Goal: Feedback & Contribution: Submit feedback/report problem

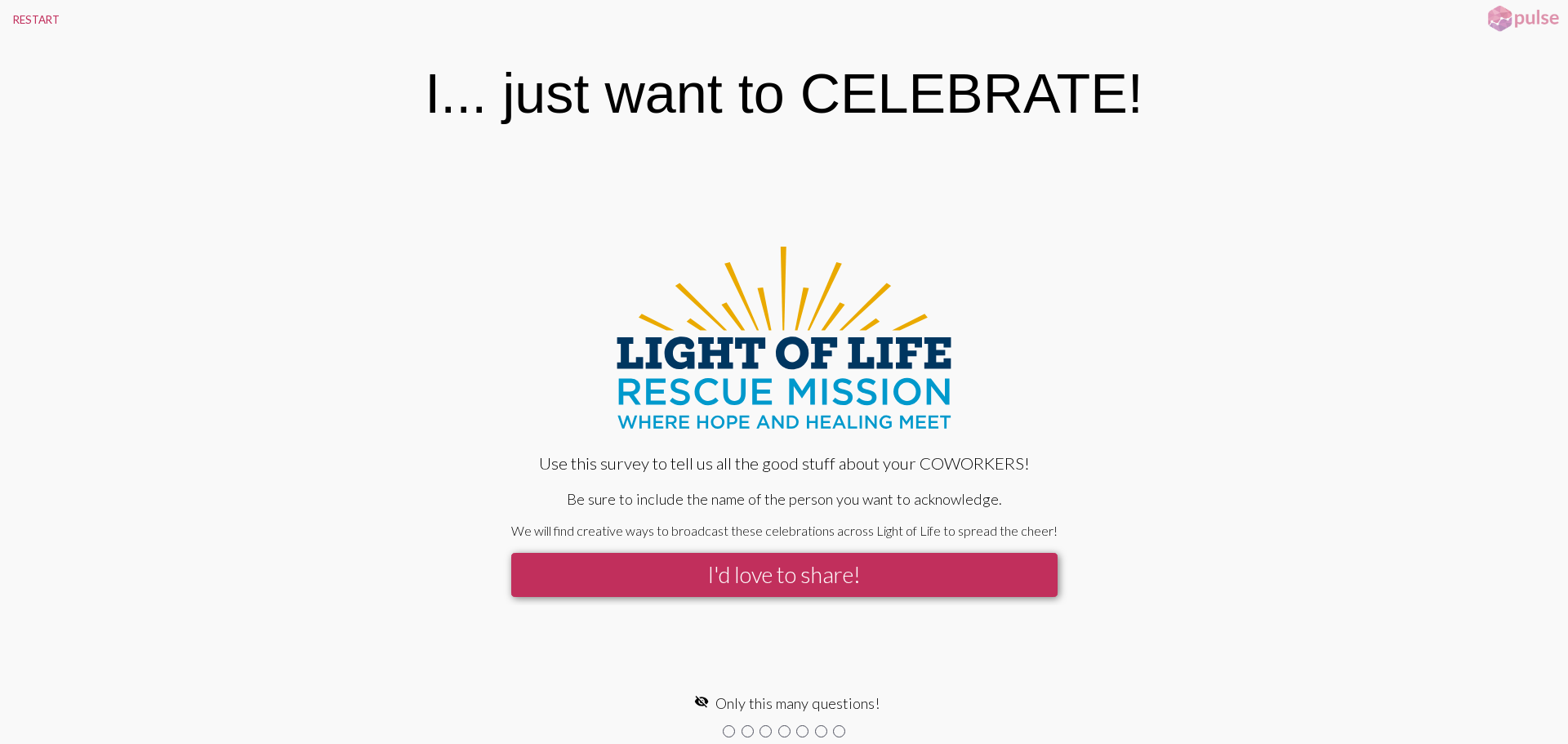
click at [775, 578] on button "I'd love to share!" at bounding box center [784, 574] width 546 height 43
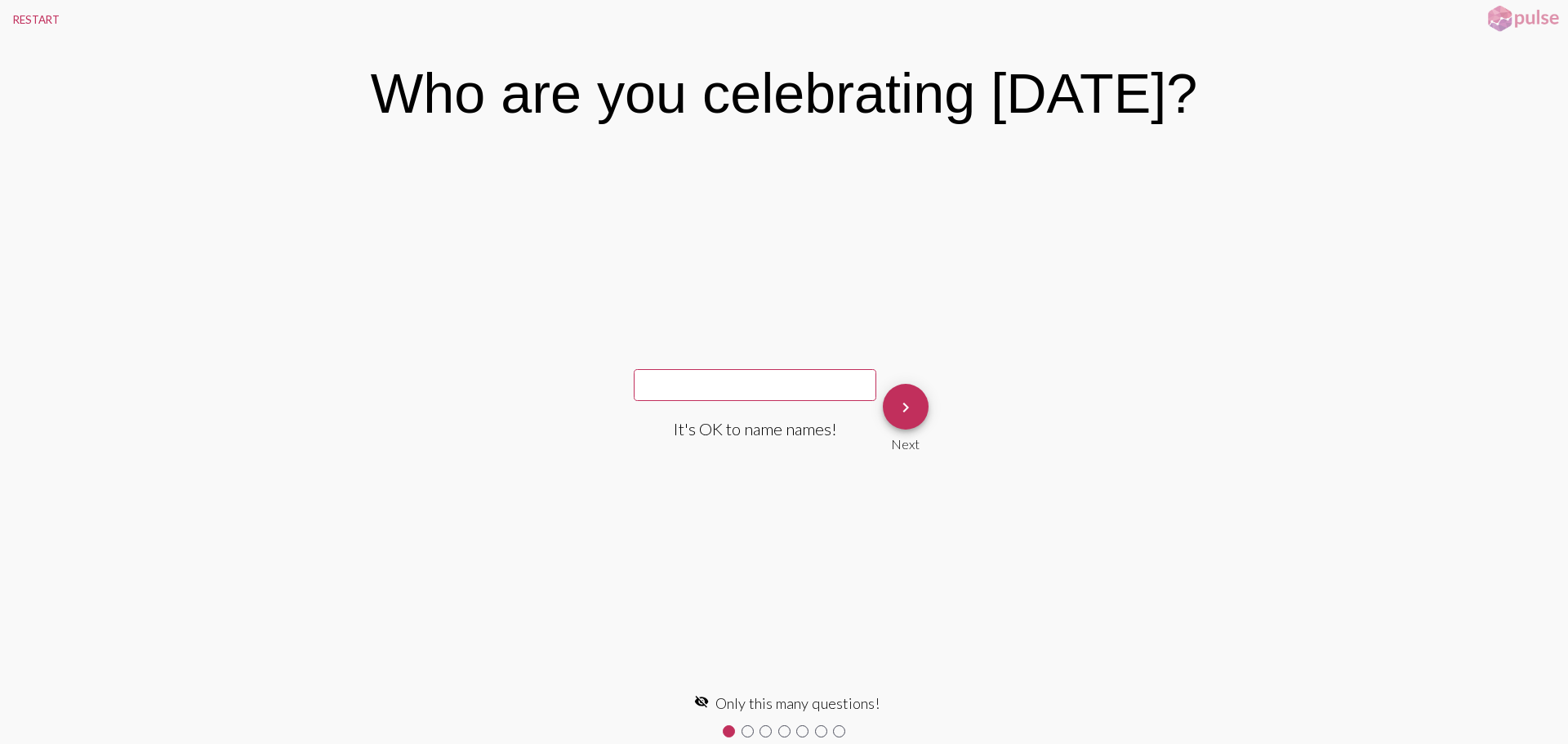
click at [790, 396] on input "text" at bounding box center [755, 385] width 242 height 32
click at [858, 282] on div "It's OK to name names! keyboard_arrow_right Next" at bounding box center [784, 418] width 1568 height 540
click at [788, 391] on input "text" at bounding box center [755, 385] width 242 height 32
click at [805, 304] on div "It's OK to name names! keyboard_arrow_right Next" at bounding box center [784, 418] width 1568 height 540
click at [765, 384] on input "text" at bounding box center [755, 385] width 242 height 32
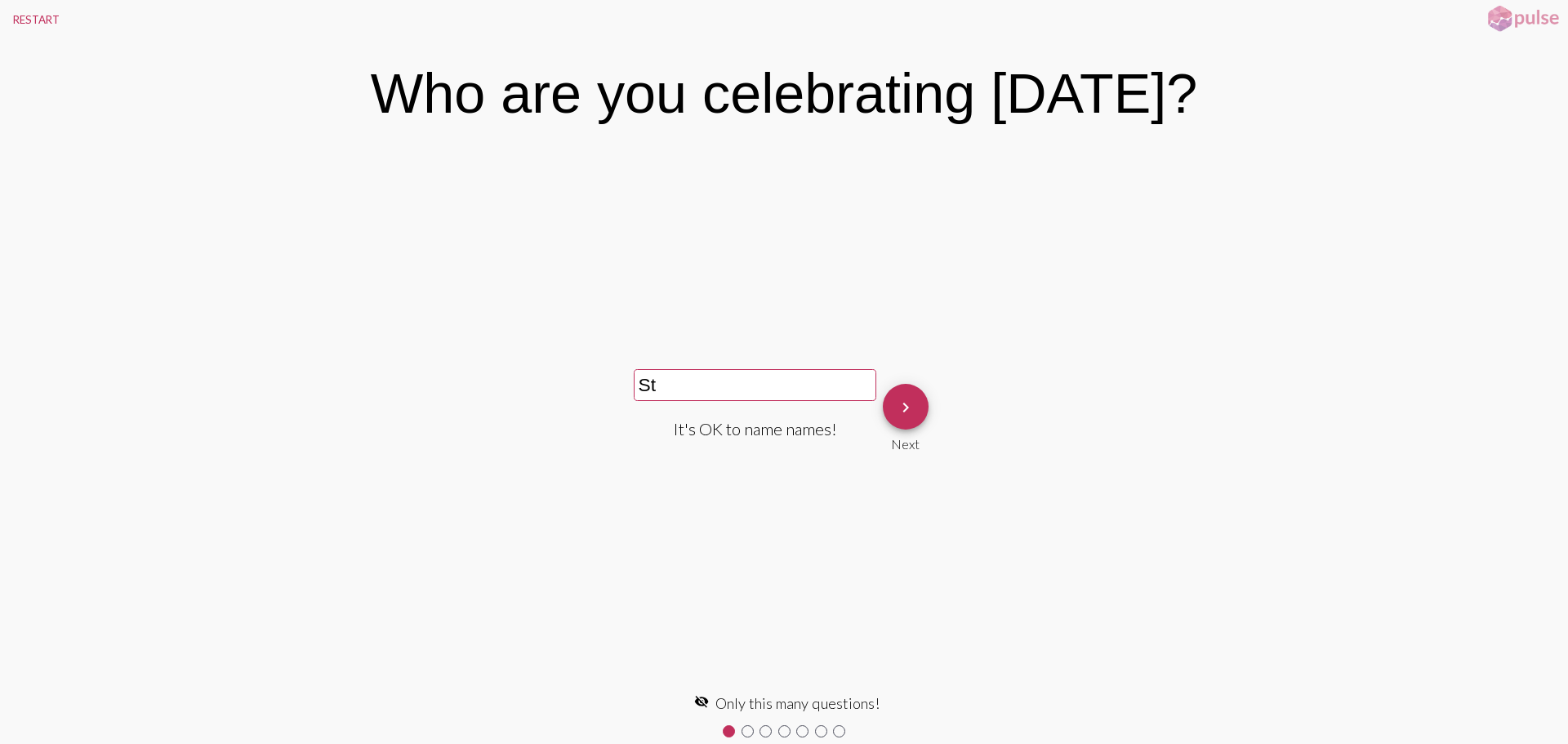
type input "S"
type input "[PERSON_NAME]"
click at [901, 413] on mat-icon "keyboard_arrow_right" at bounding box center [905, 407] width 20 height 20
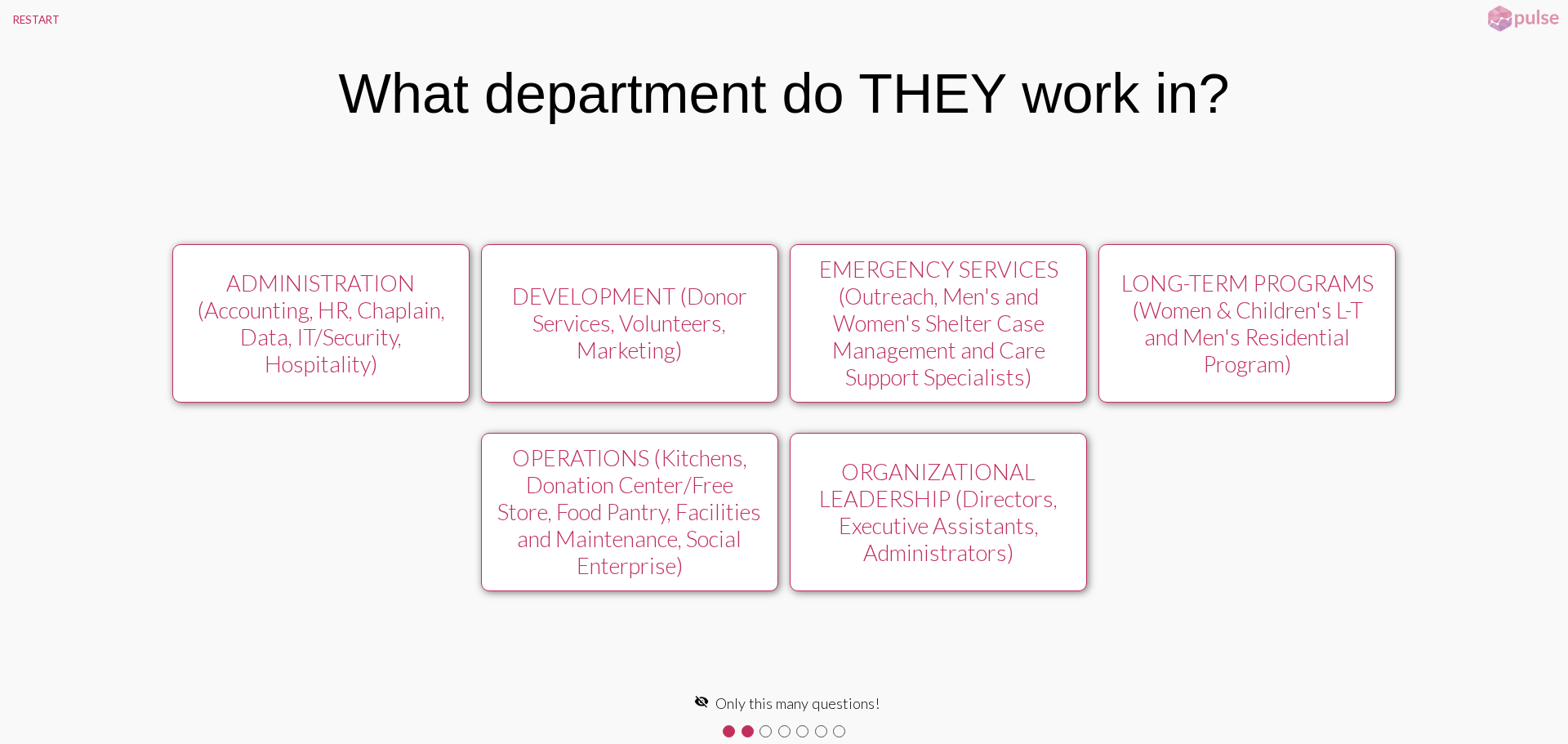
click at [955, 311] on div "EMERGENCY SERVICES (Outreach, Men's and Women's Shelter Case Management and Car…" at bounding box center [939, 323] width 267 height 135
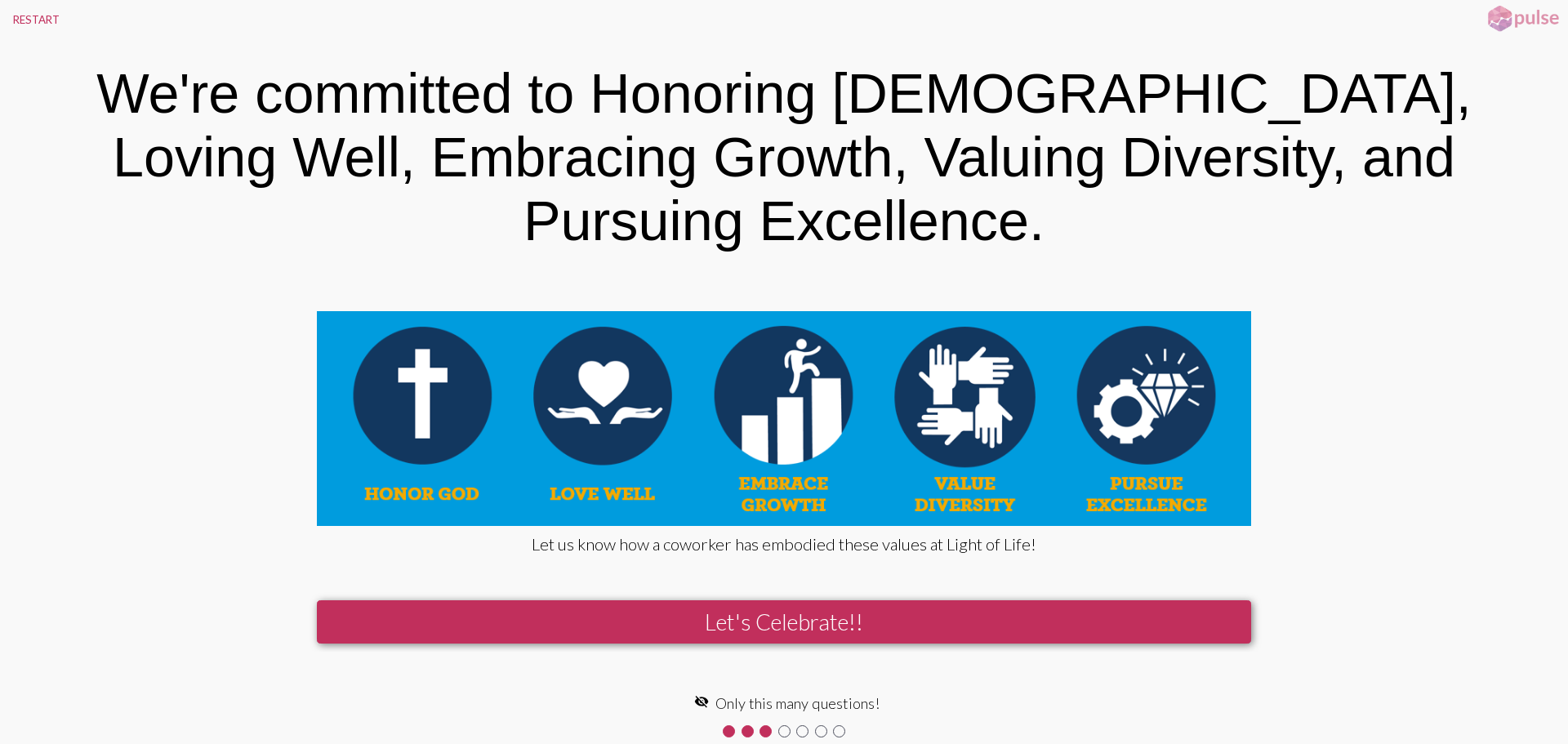
click at [812, 600] on button "Let's Celebrate!!" at bounding box center [784, 622] width 934 height 43
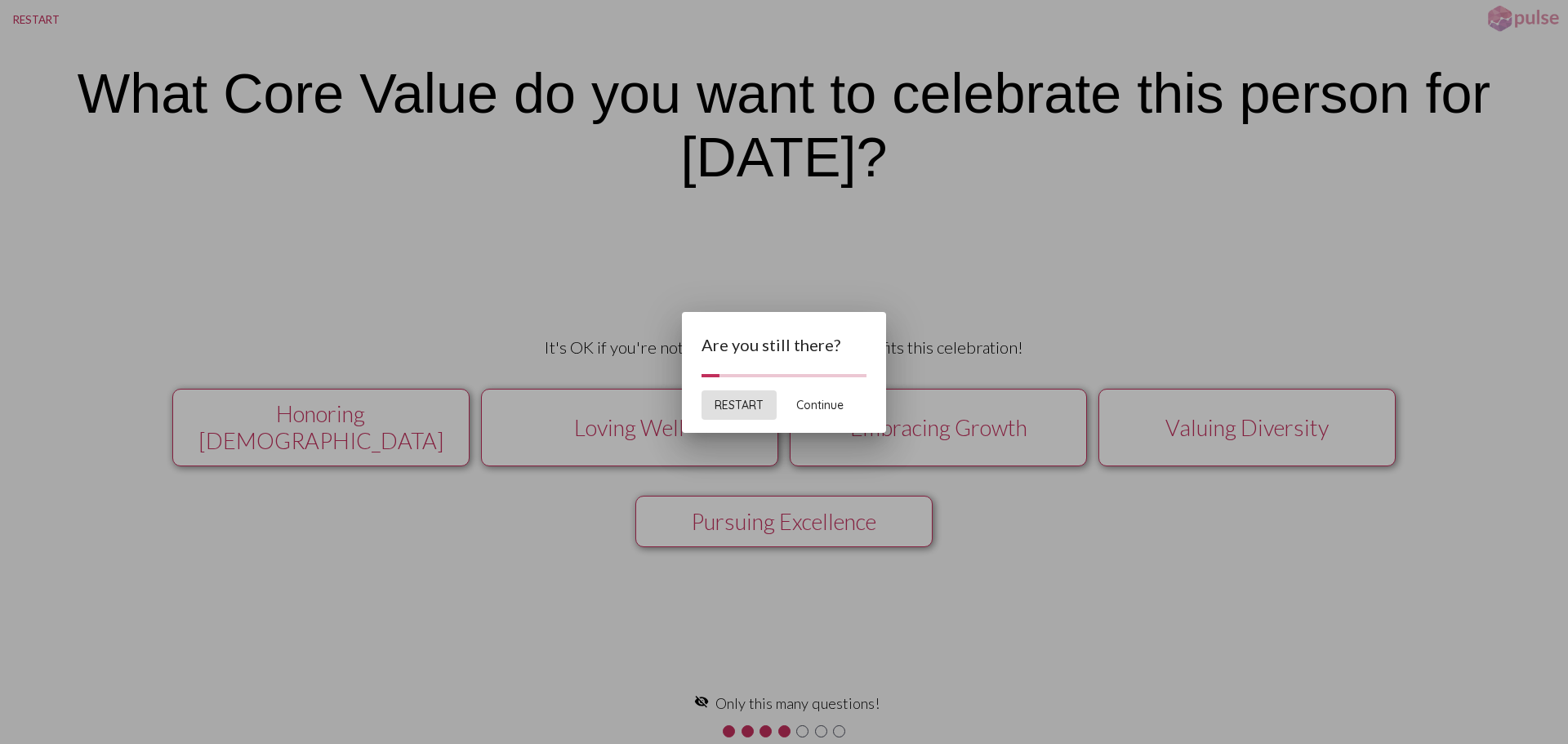
click at [821, 406] on span "Continue" at bounding box center [819, 406] width 48 height 15
click at [814, 397] on button "Continue" at bounding box center [819, 406] width 74 height 30
click at [823, 399] on span "Continue" at bounding box center [819, 406] width 48 height 15
